Goal: Information Seeking & Learning: Find specific page/section

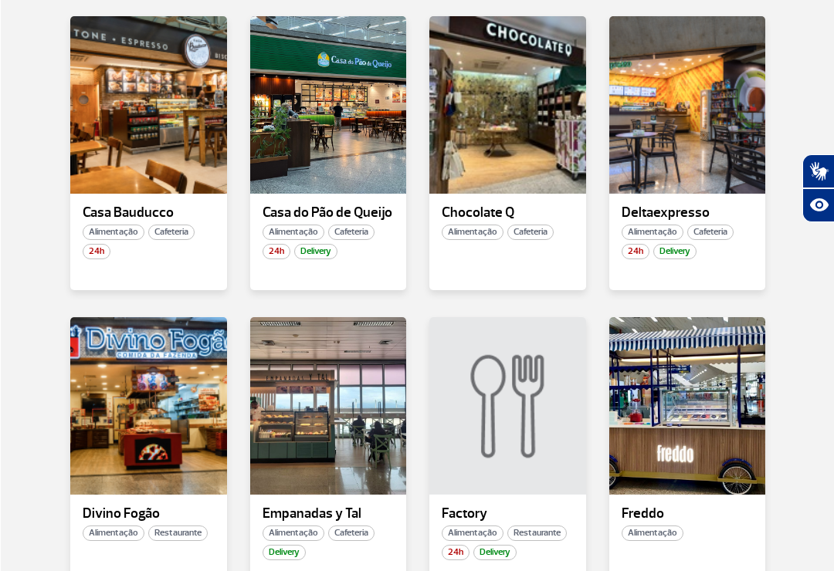
scroll to position [742, 0]
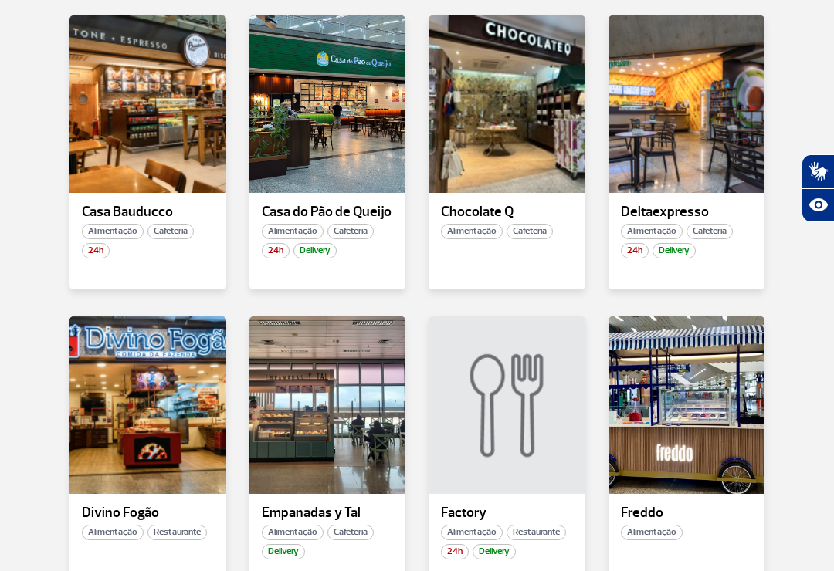
click at [160, 439] on div at bounding box center [147, 406] width 157 height 178
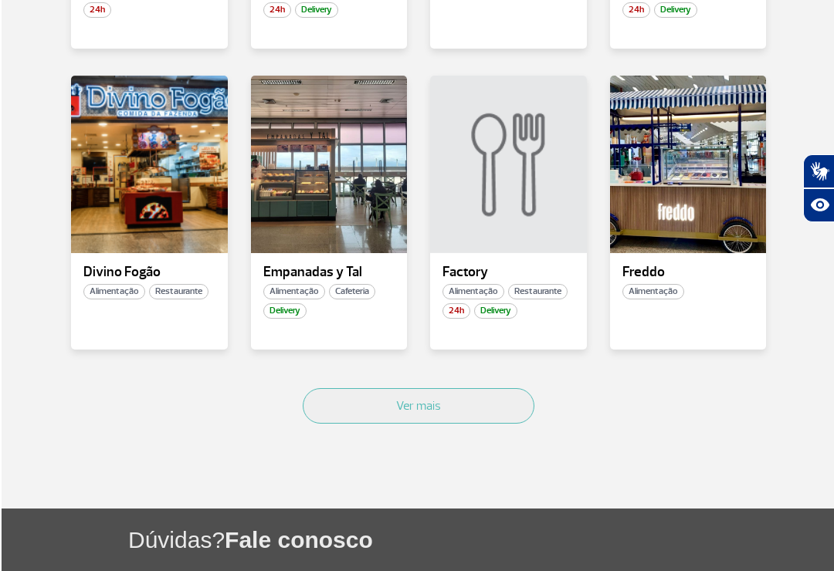
scroll to position [983, 0]
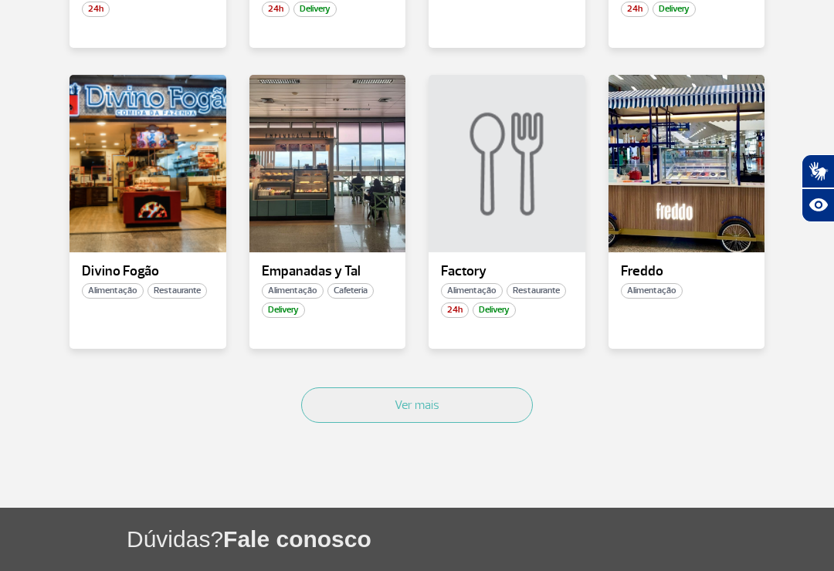
click at [186, 290] on span "Restaurante" at bounding box center [176, 290] width 59 height 15
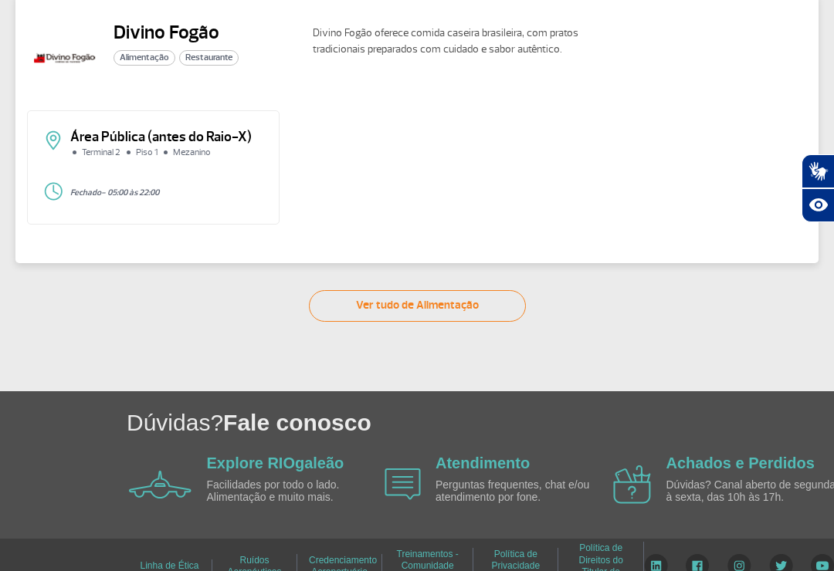
click at [435, 306] on link "Ver tudo de Alimentação" at bounding box center [417, 306] width 217 height 32
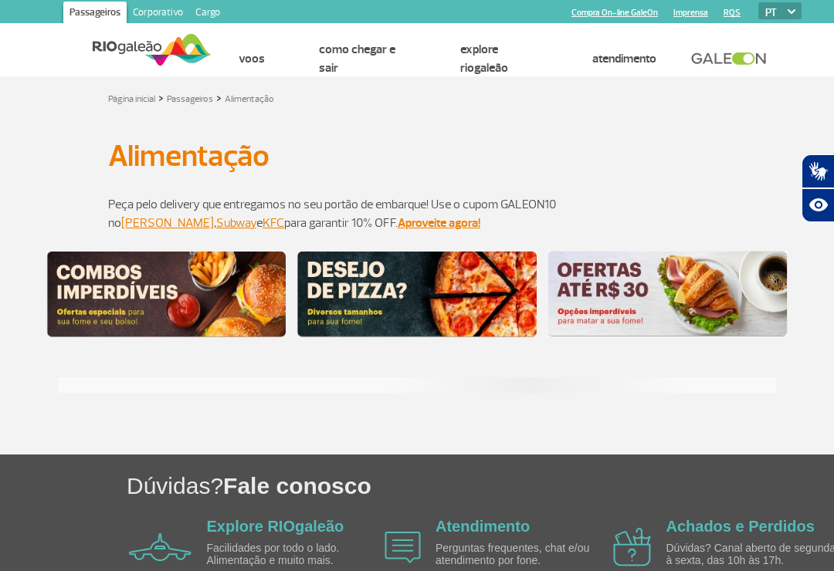
scroll to position [24, 0]
